Goal: Communication & Community: Answer question/provide support

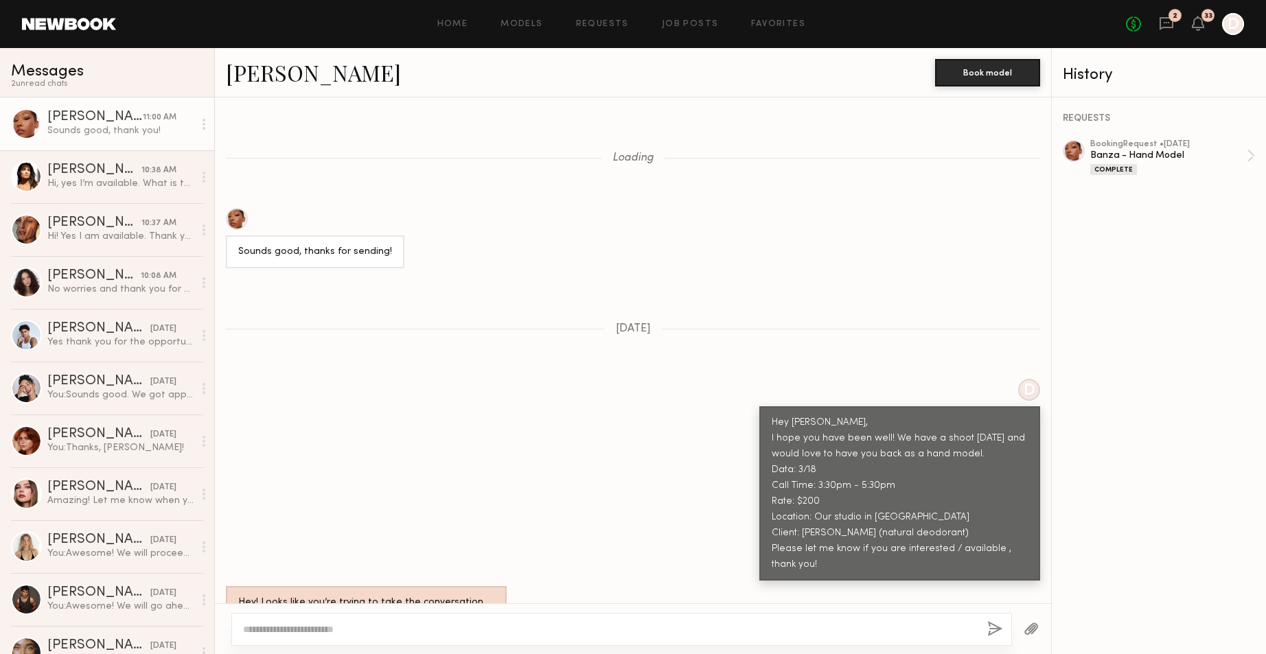
scroll to position [1348, 0]
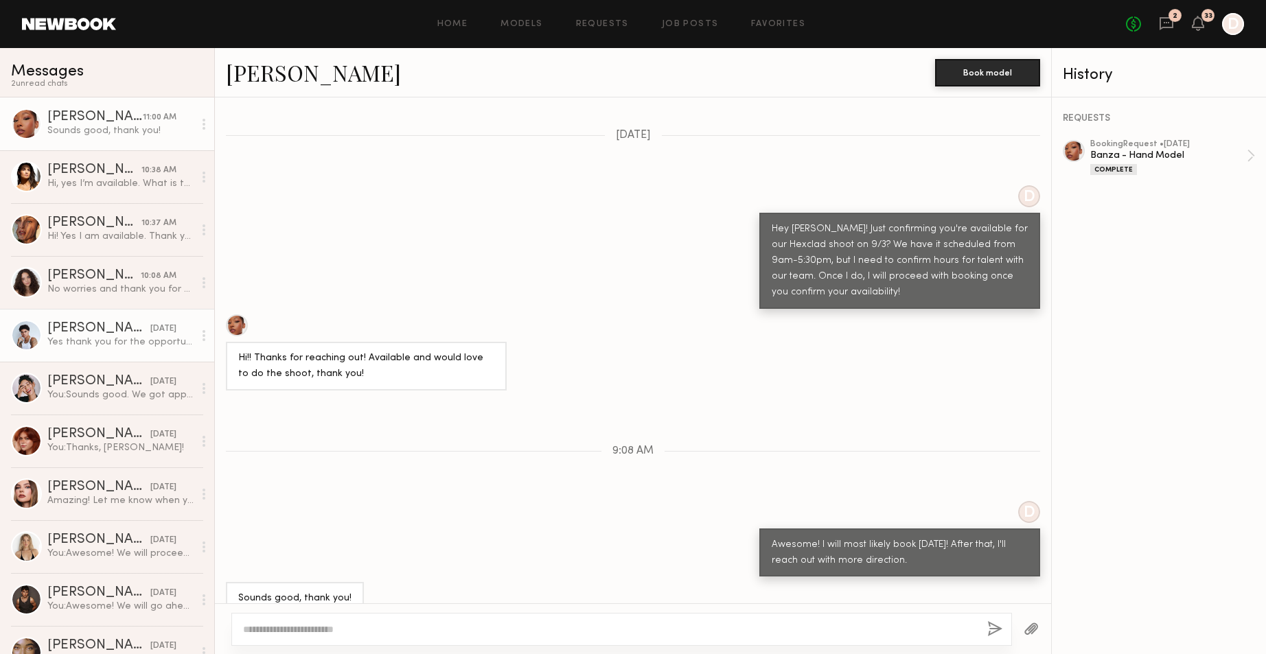
click at [113, 337] on div "Yes thank you for the opportunity!" at bounding box center [120, 342] width 146 height 13
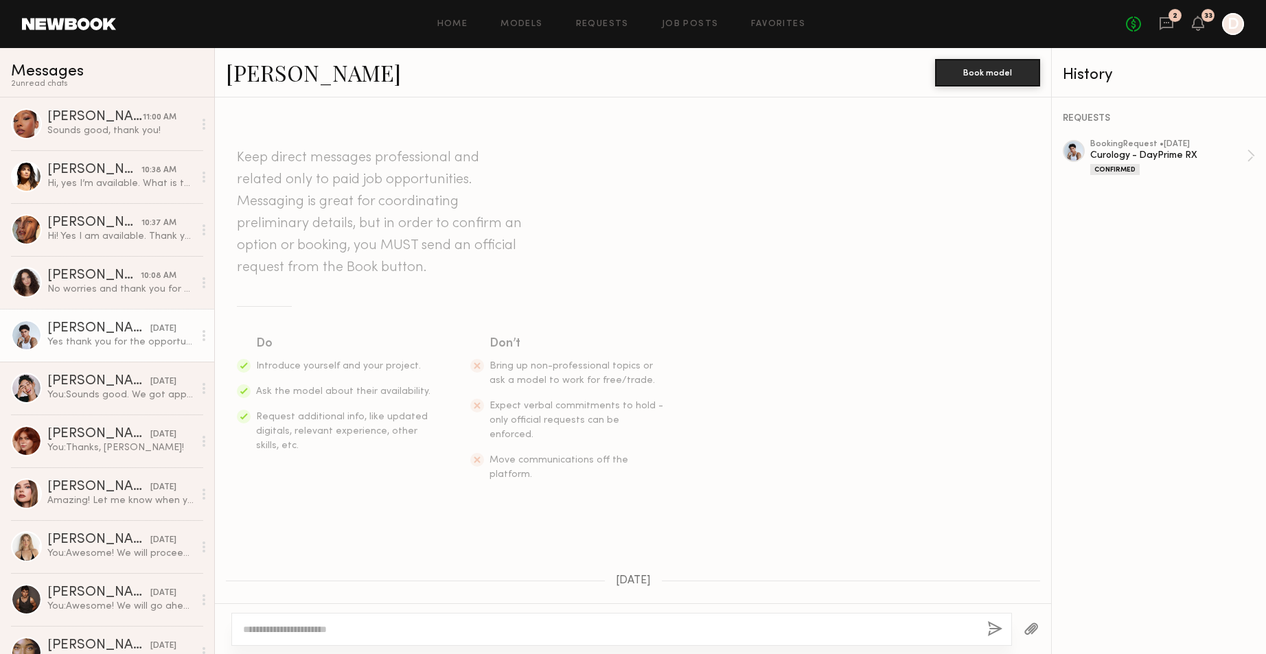
scroll to position [402, 0]
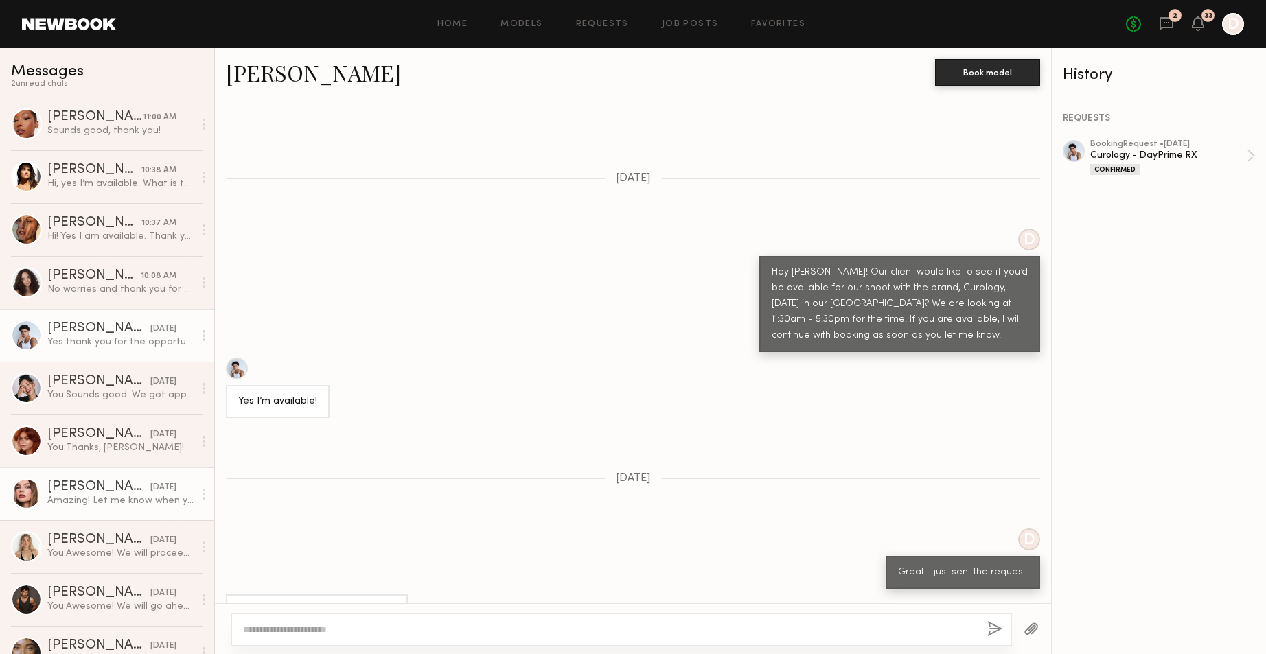
click at [97, 492] on div "[PERSON_NAME]" at bounding box center [98, 488] width 103 height 14
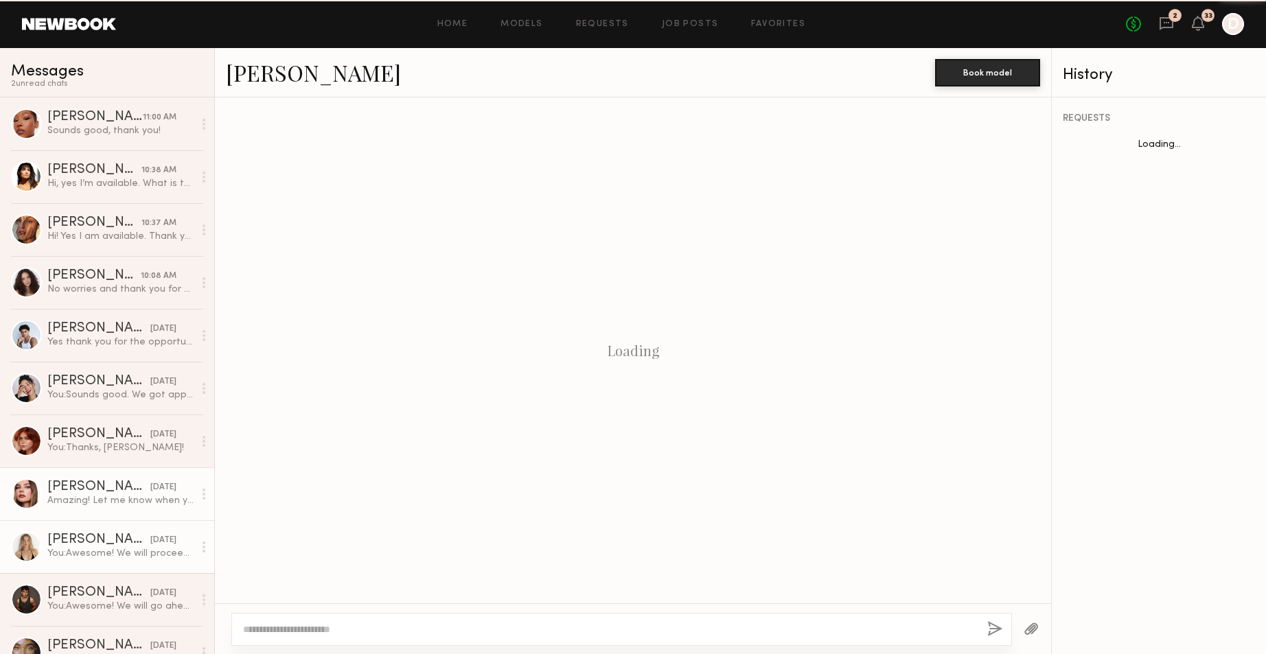
scroll to position [402, 0]
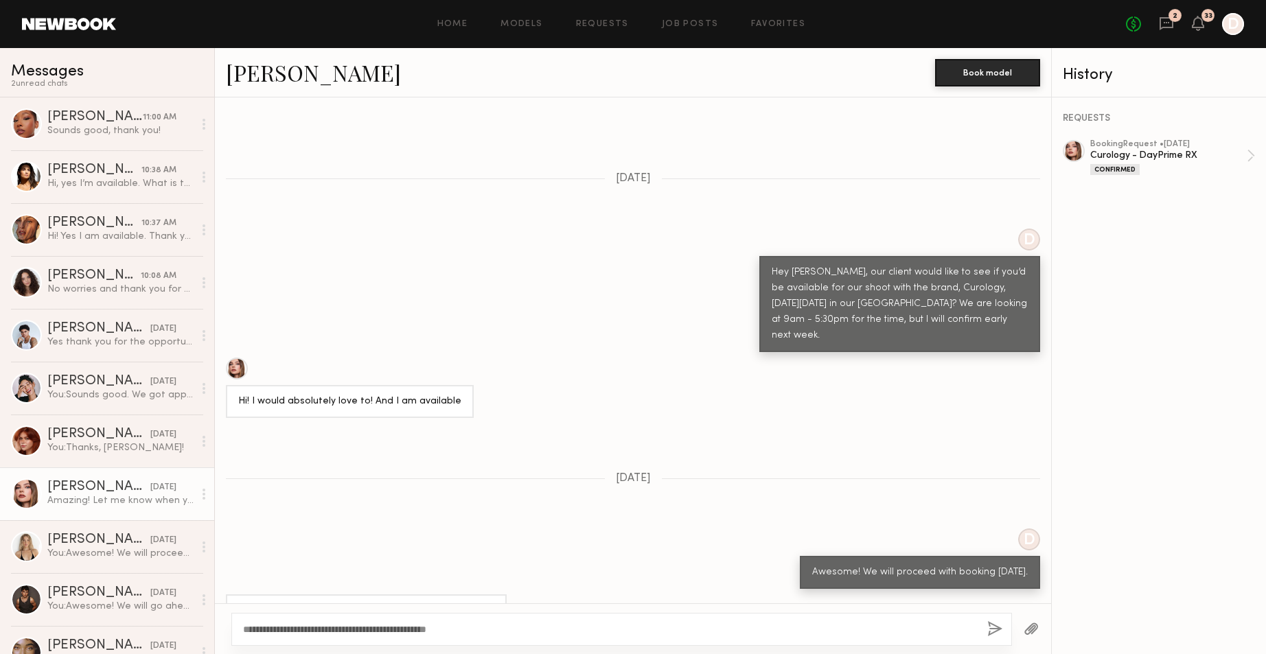
type textarea "**********"
click at [999, 630] on button "button" at bounding box center [994, 629] width 15 height 17
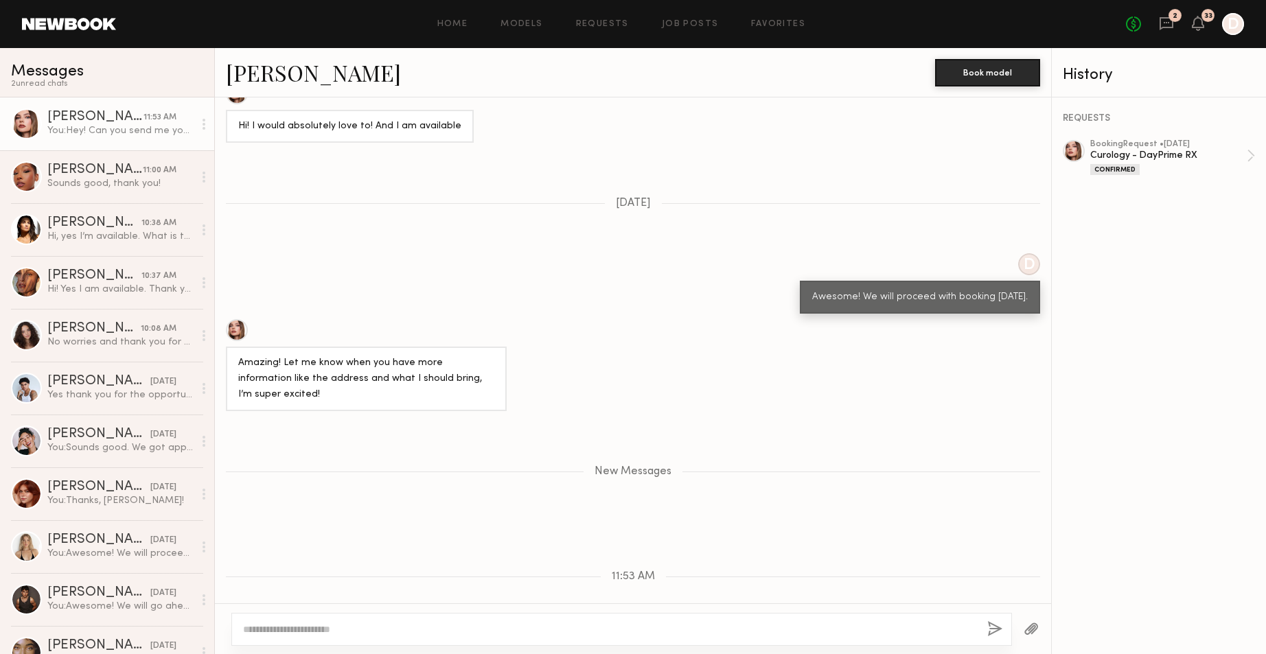
copy div "Hey! Can you send me your top, bottom, and shoe size?"
drag, startPoint x: 1018, startPoint y: 577, endPoint x: 776, endPoint y: 578, distance: 241.7
click at [776, 627] on div "Hey! Can you send me your top, bottom, and shoe size?" at bounding box center [900, 643] width 279 height 33
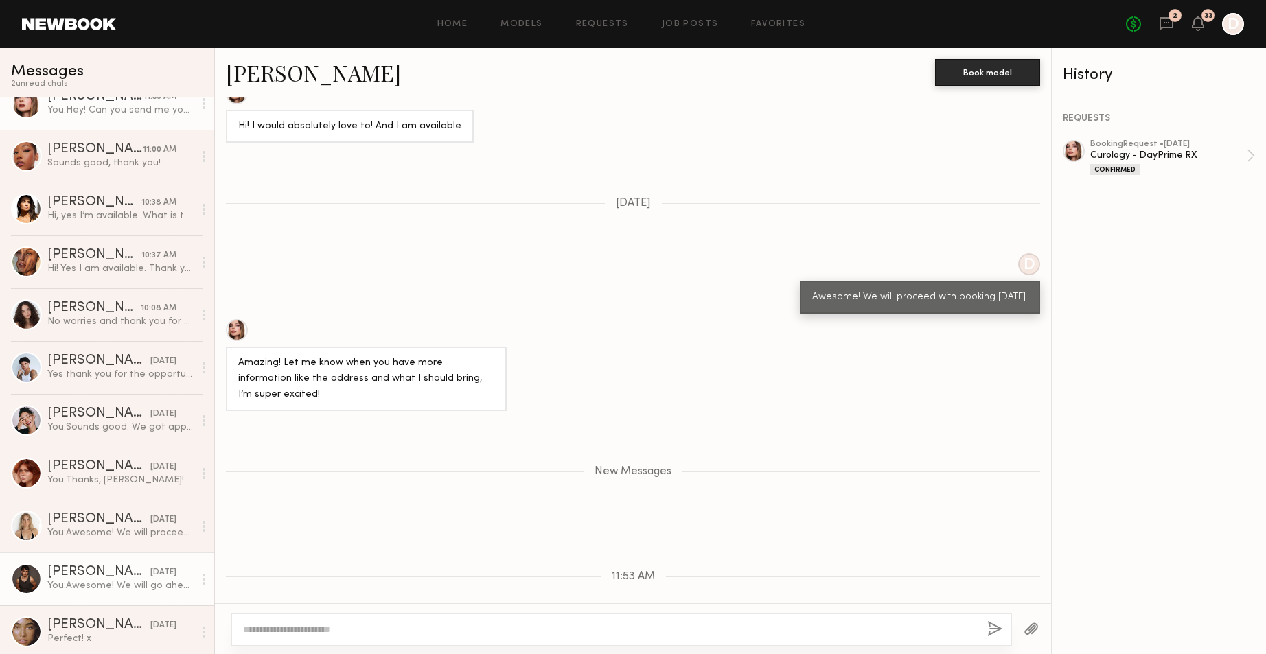
scroll to position [38, 0]
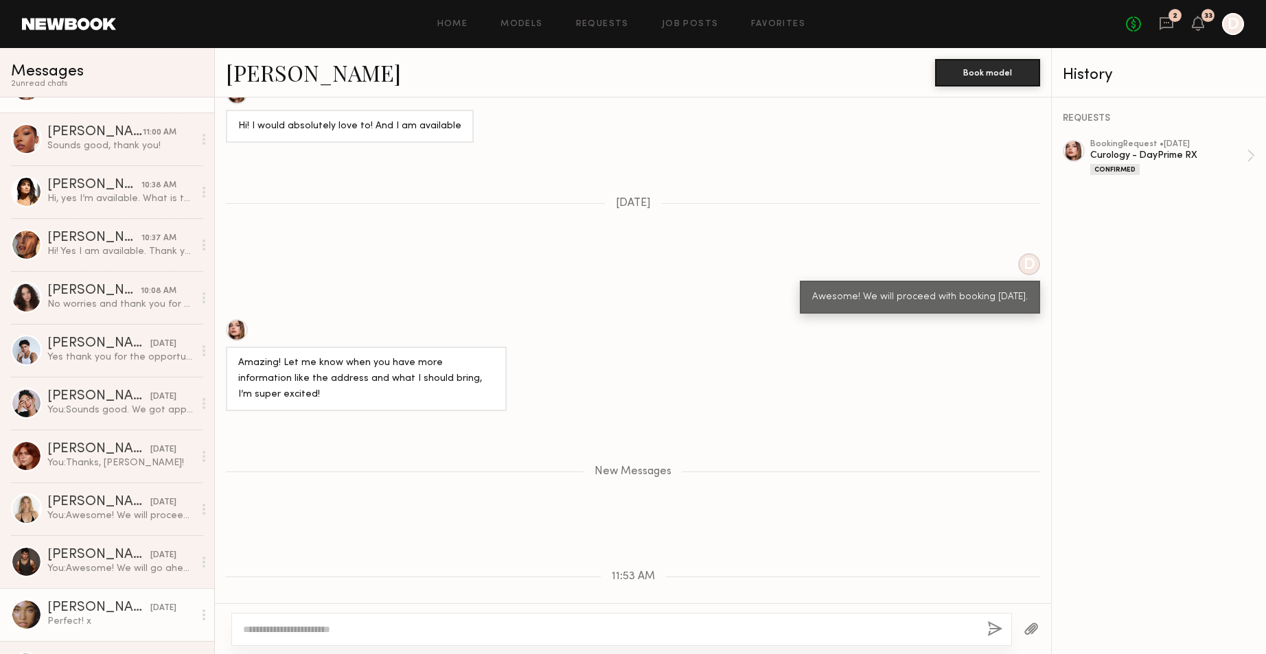
click at [69, 618] on div "Perfect! x" at bounding box center [120, 621] width 146 height 13
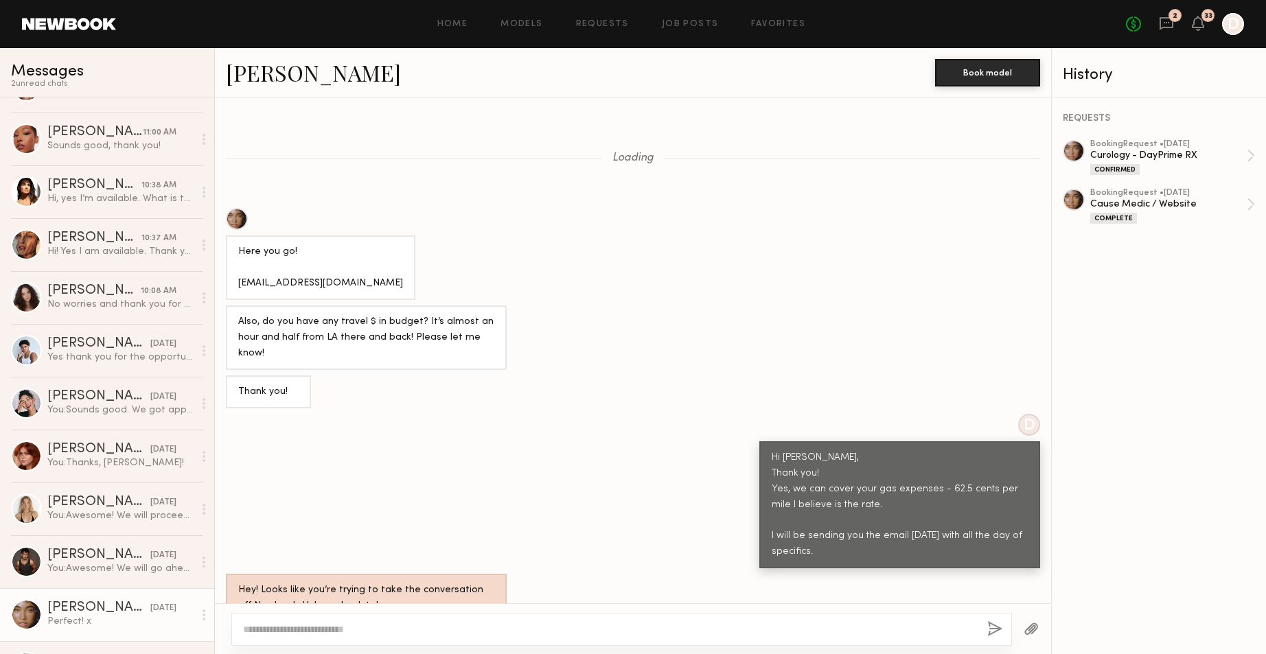
scroll to position [812, 0]
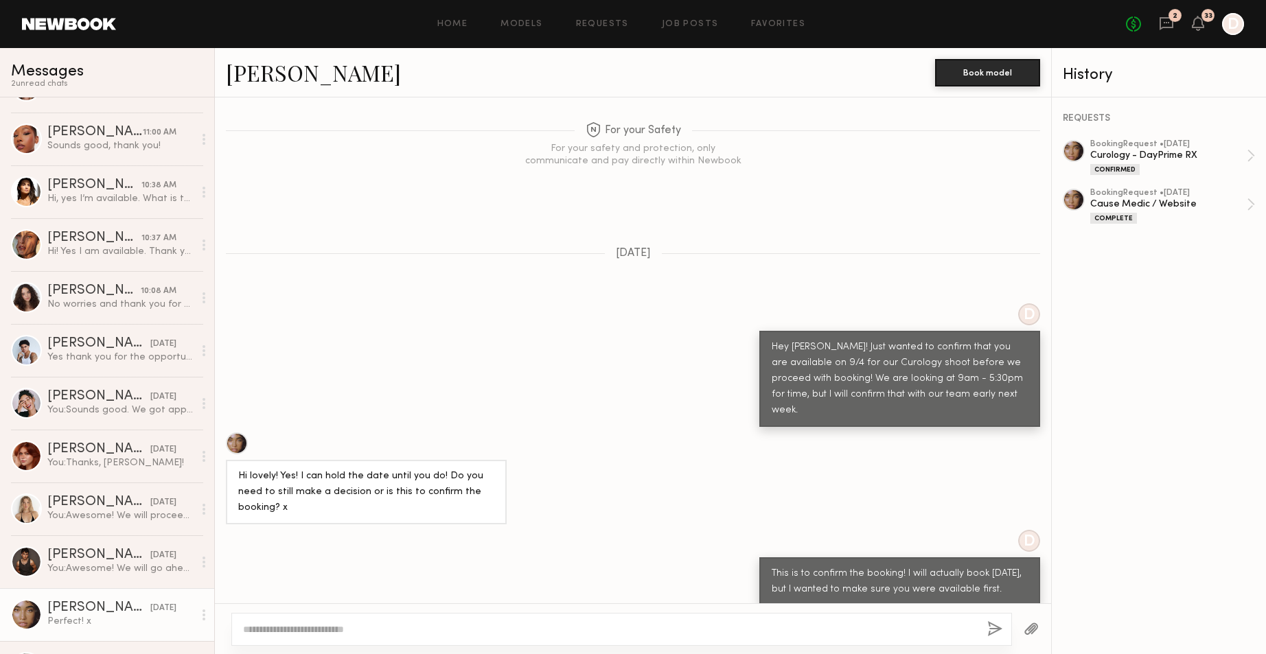
click at [352, 632] on textarea at bounding box center [609, 630] width 733 height 14
type textarea "**********"
click at [994, 628] on button "button" at bounding box center [994, 629] width 15 height 17
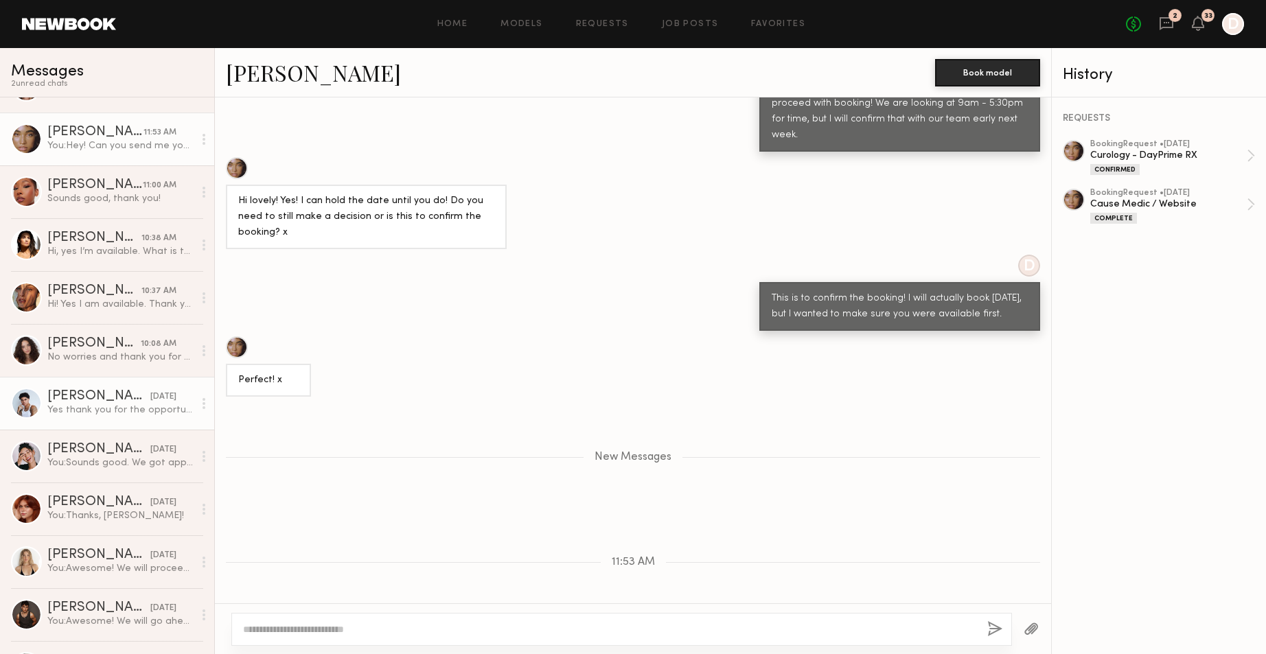
click at [99, 412] on div "Yes thank you for the opportunity!" at bounding box center [120, 410] width 146 height 13
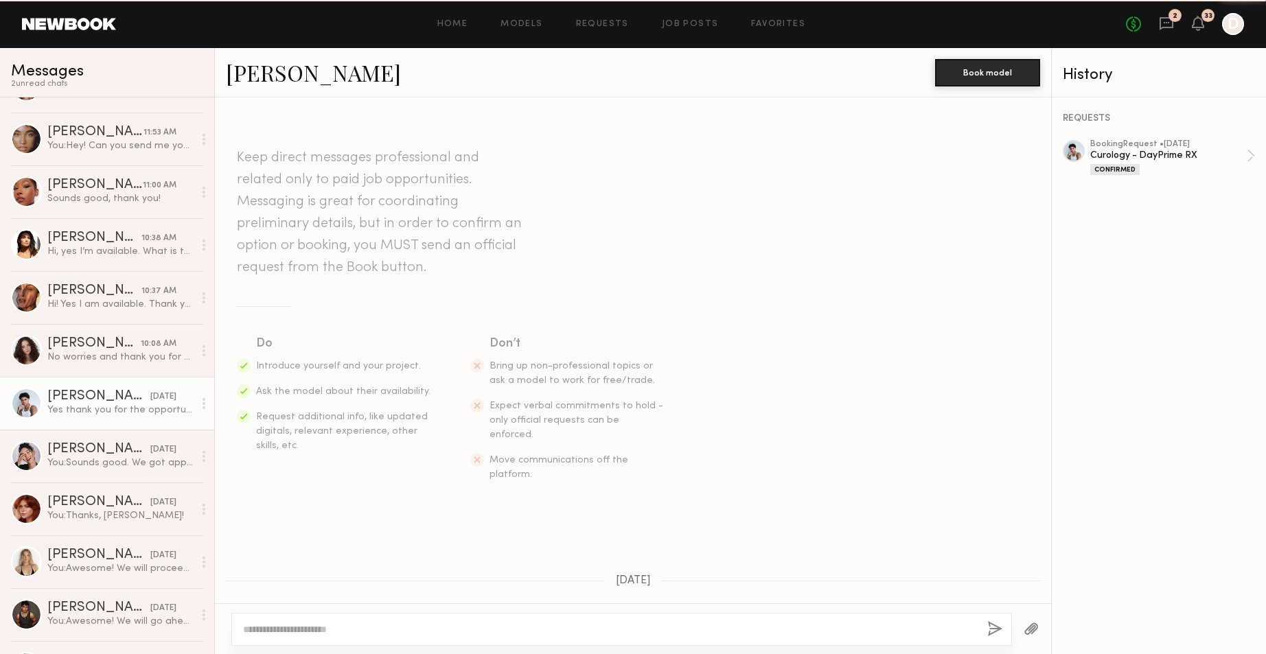
scroll to position [402, 0]
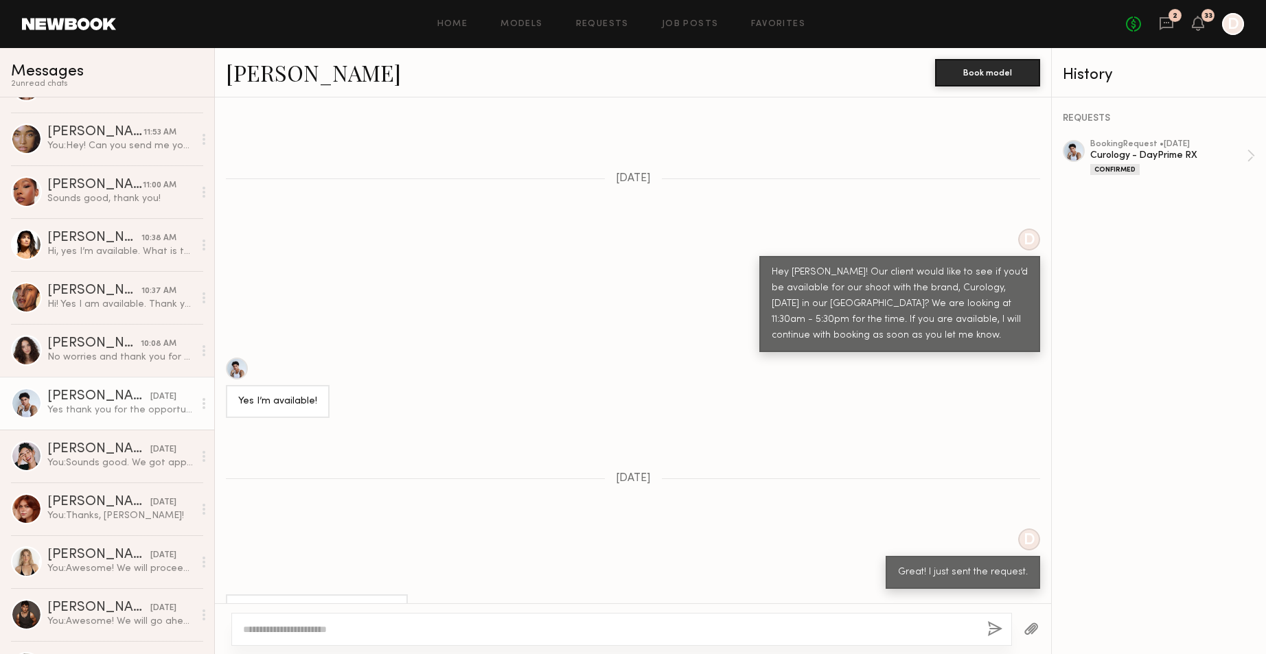
click at [391, 628] on textarea at bounding box center [609, 630] width 733 height 14
type textarea "**********"
click at [993, 625] on button "button" at bounding box center [994, 629] width 15 height 17
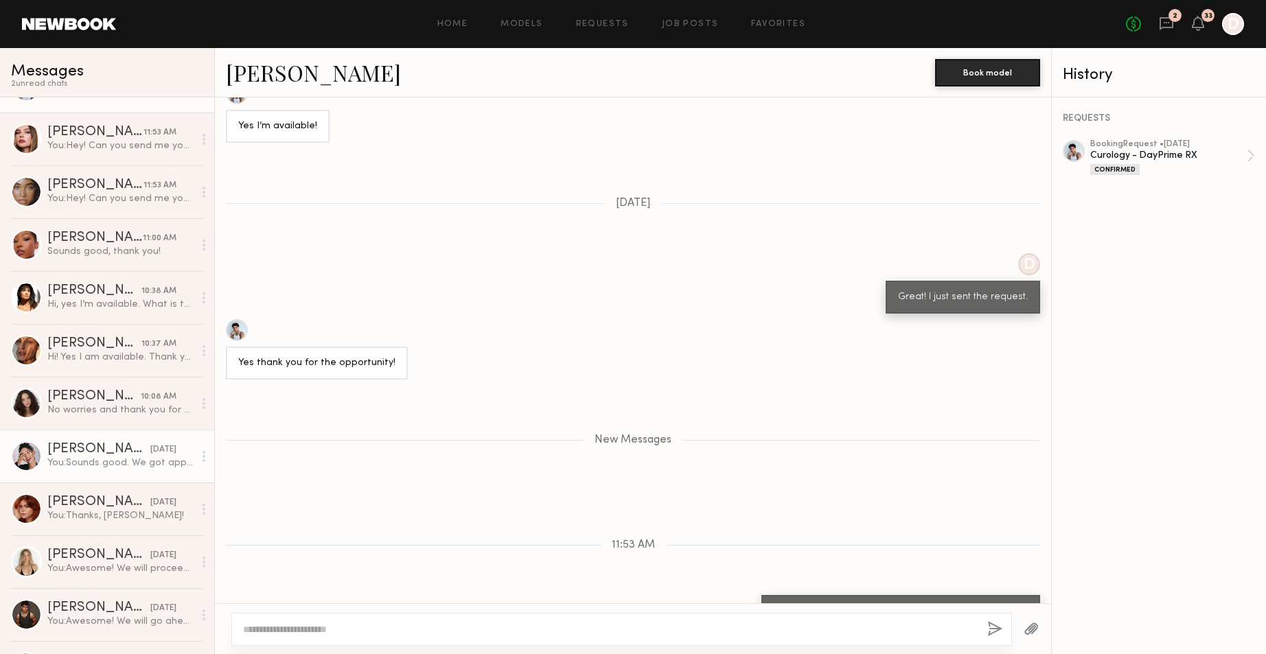
scroll to position [45, 0]
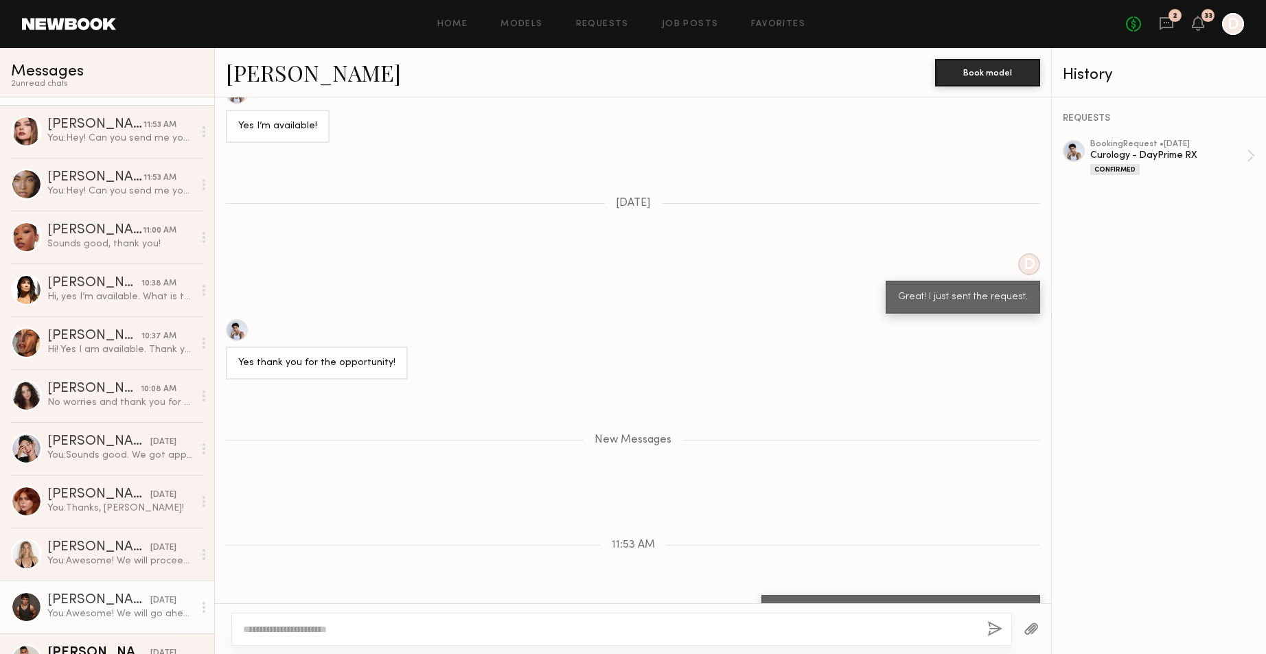
click at [97, 602] on div "[PERSON_NAME]" at bounding box center [98, 601] width 103 height 14
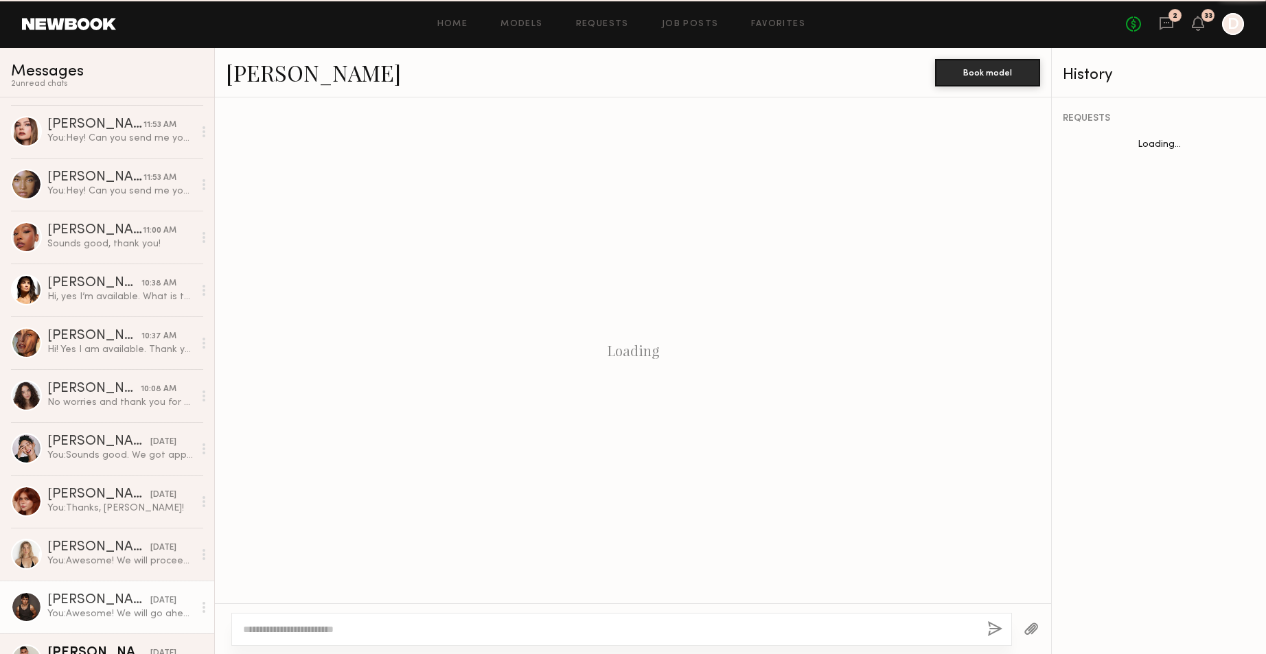
scroll to position [382, 0]
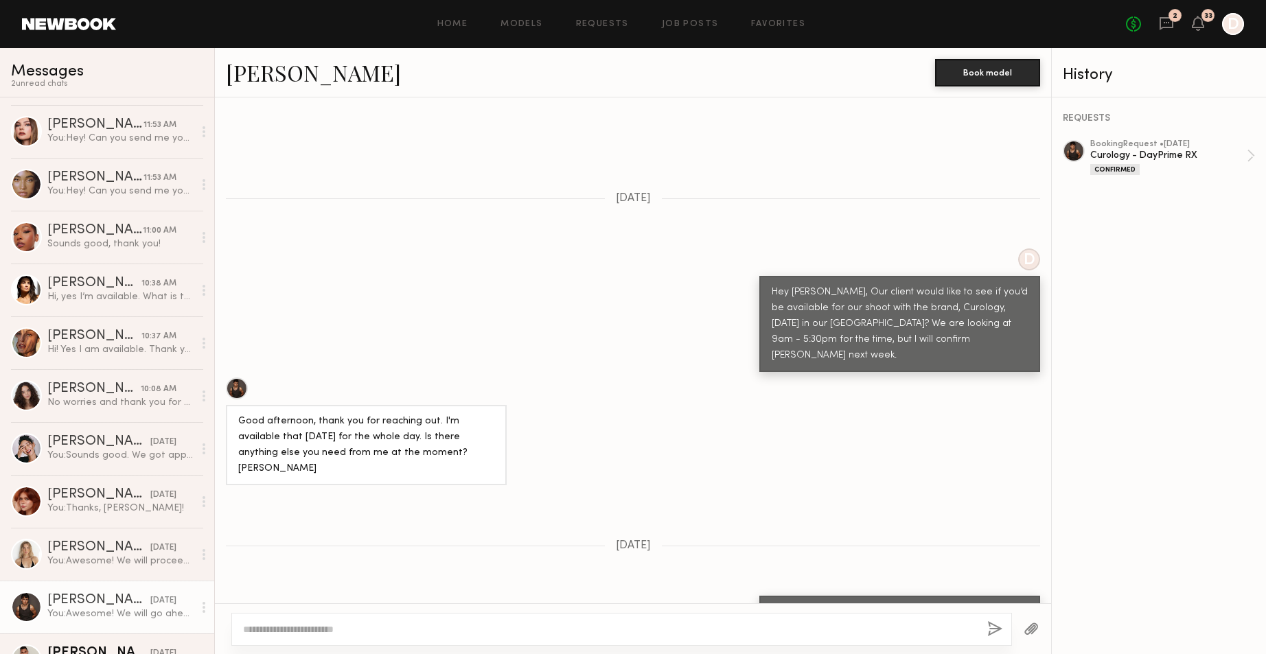
click at [411, 623] on textarea at bounding box center [609, 630] width 733 height 14
type textarea "**********"
click at [988, 629] on button "button" at bounding box center [994, 629] width 15 height 17
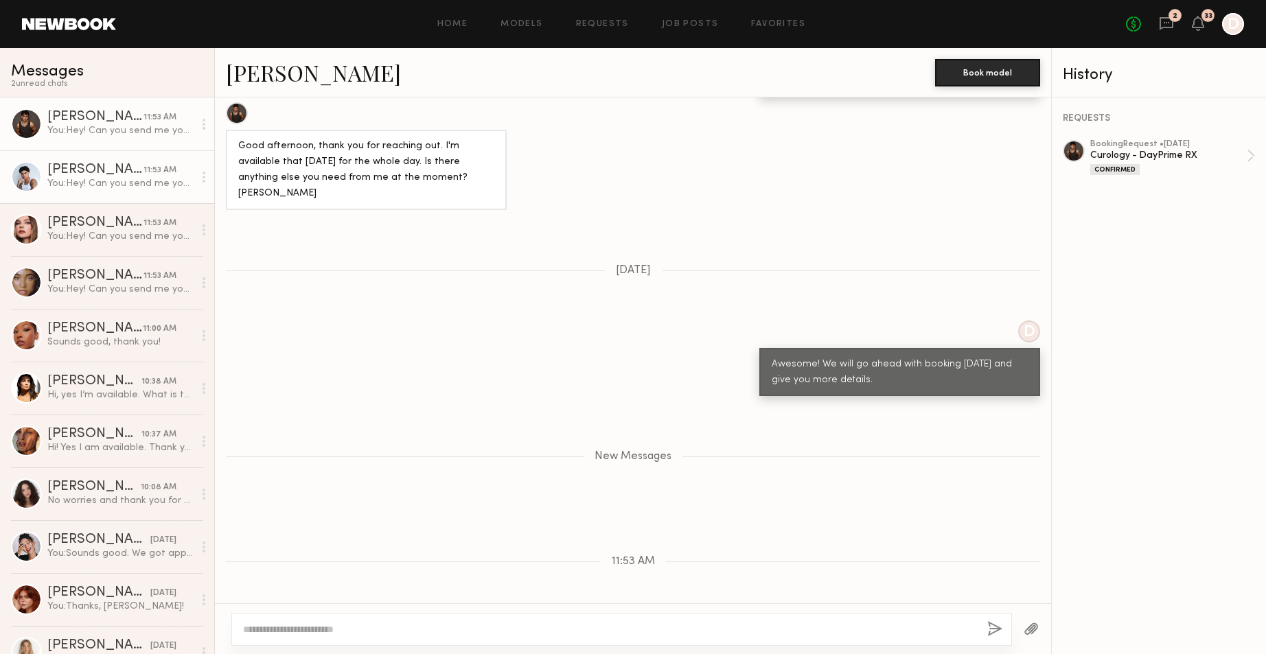
scroll to position [655, 0]
